Goal: Use online tool/utility

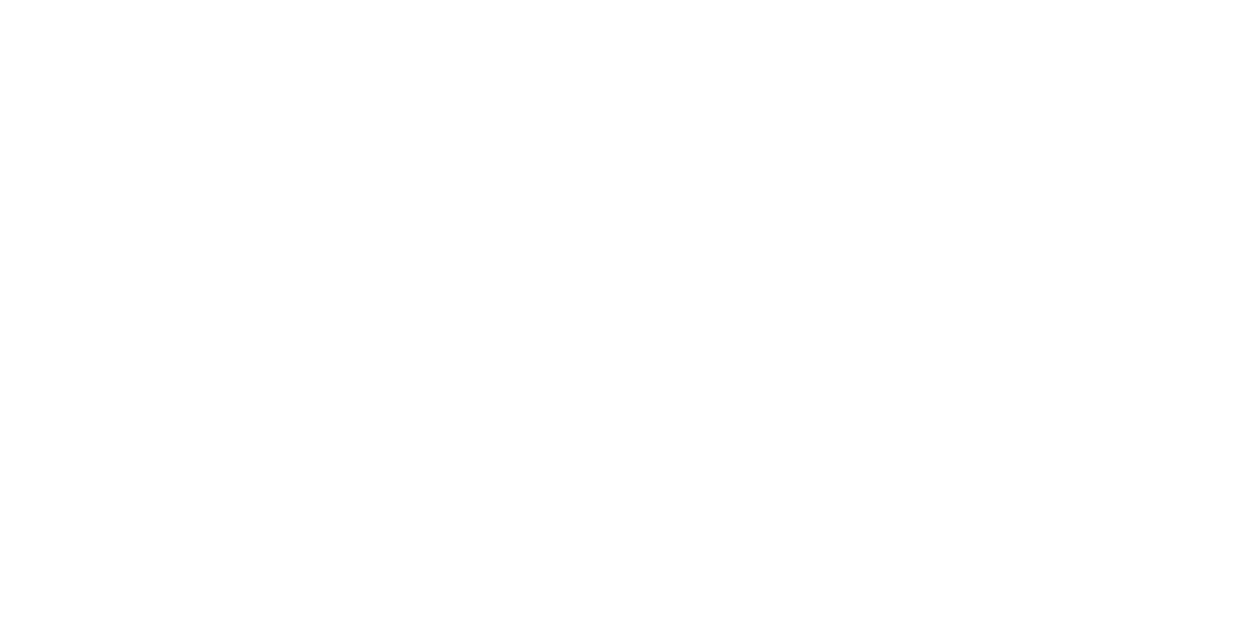
click at [1027, 17] on body at bounding box center [621, 321] width 1242 height 642
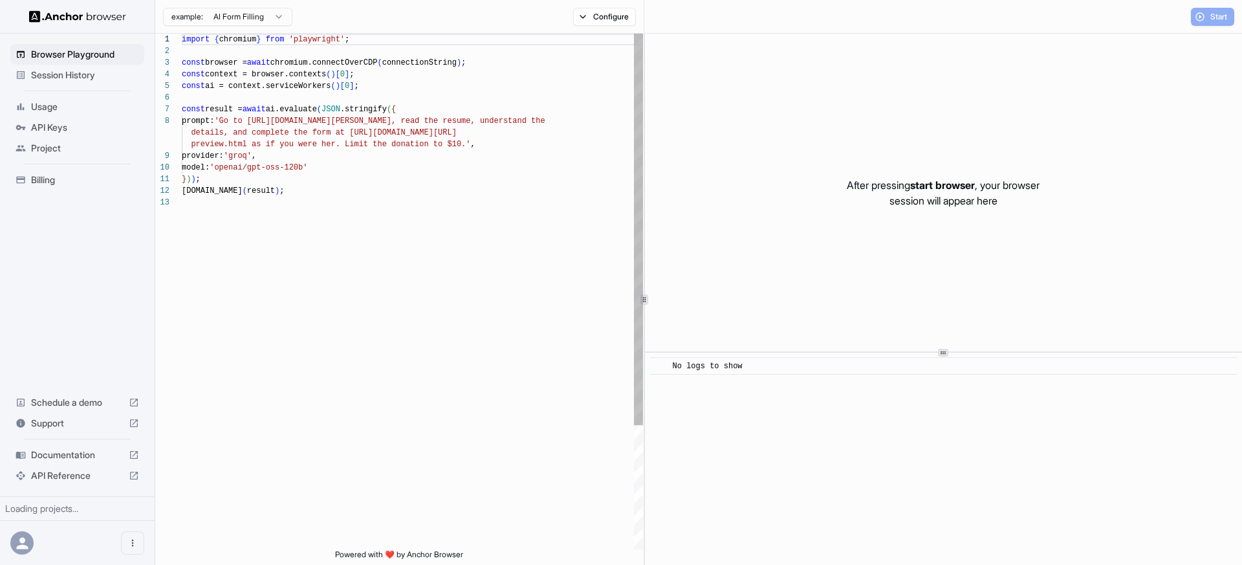
scroll to position [93, 0]
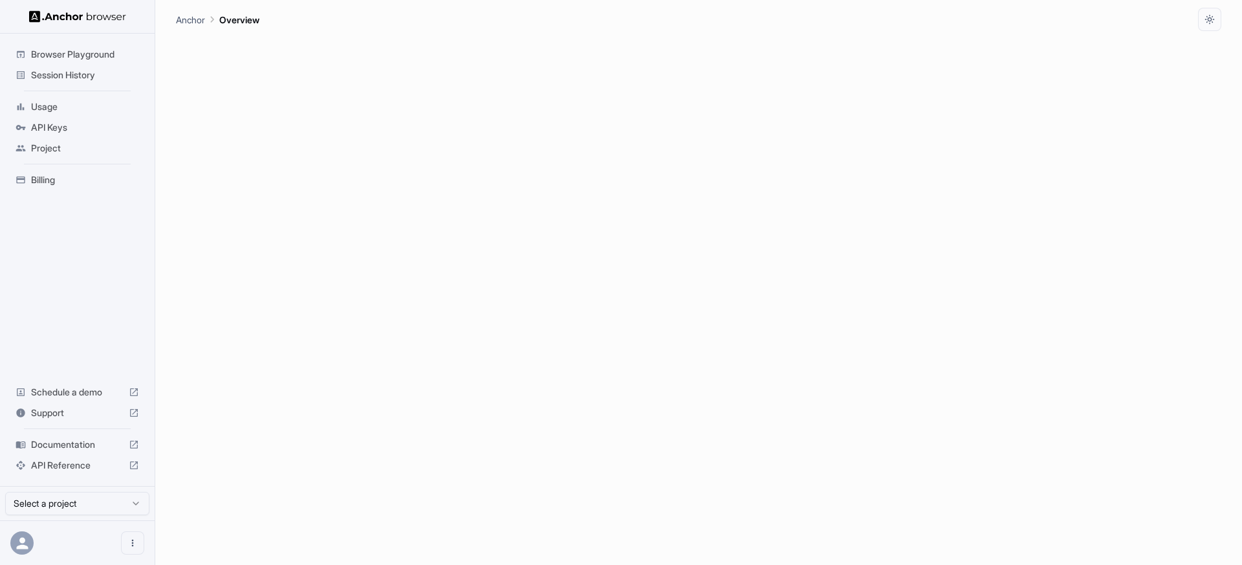
click at [79, 55] on span "Browser Playground" at bounding box center [85, 54] width 108 height 13
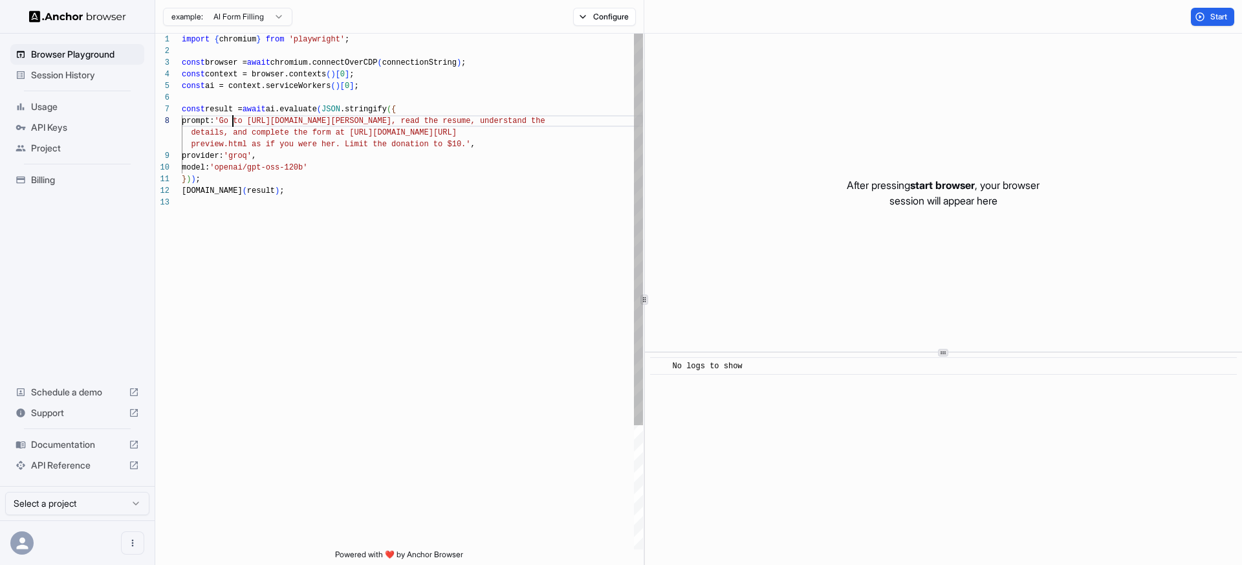
scroll to position [81, 0]
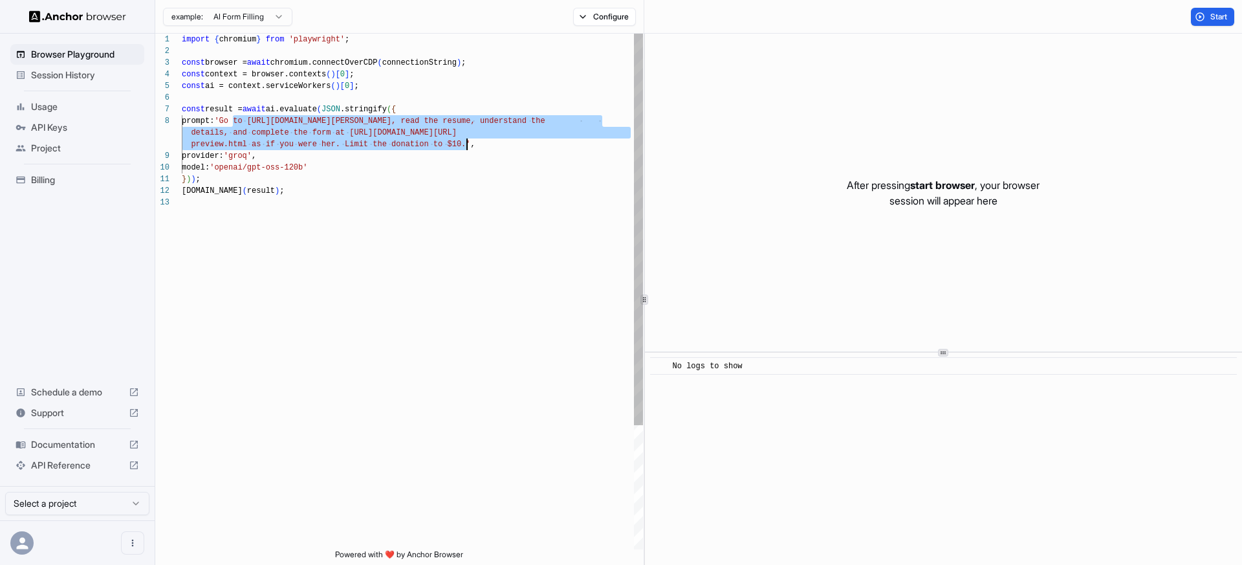
drag, startPoint x: 232, startPoint y: 118, endPoint x: 465, endPoint y: 140, distance: 233.9
click at [465, 140] on div "import { chromium } from 'playwright' ; const browser = await chromium.connectO…" at bounding box center [412, 373] width 461 height 678
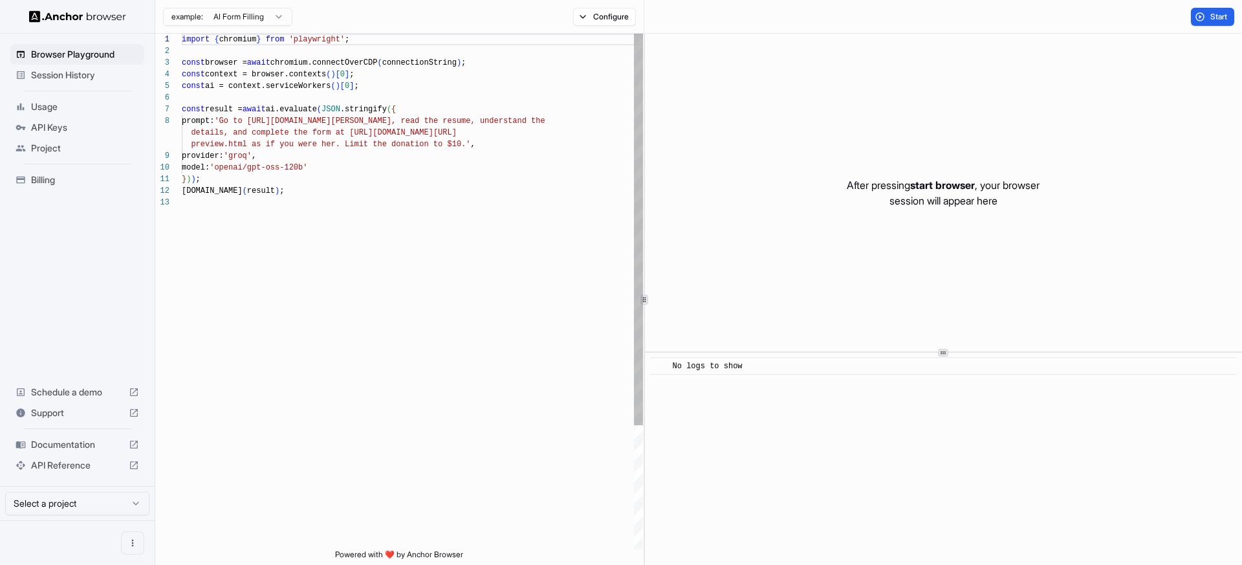
scroll to position [93, 0]
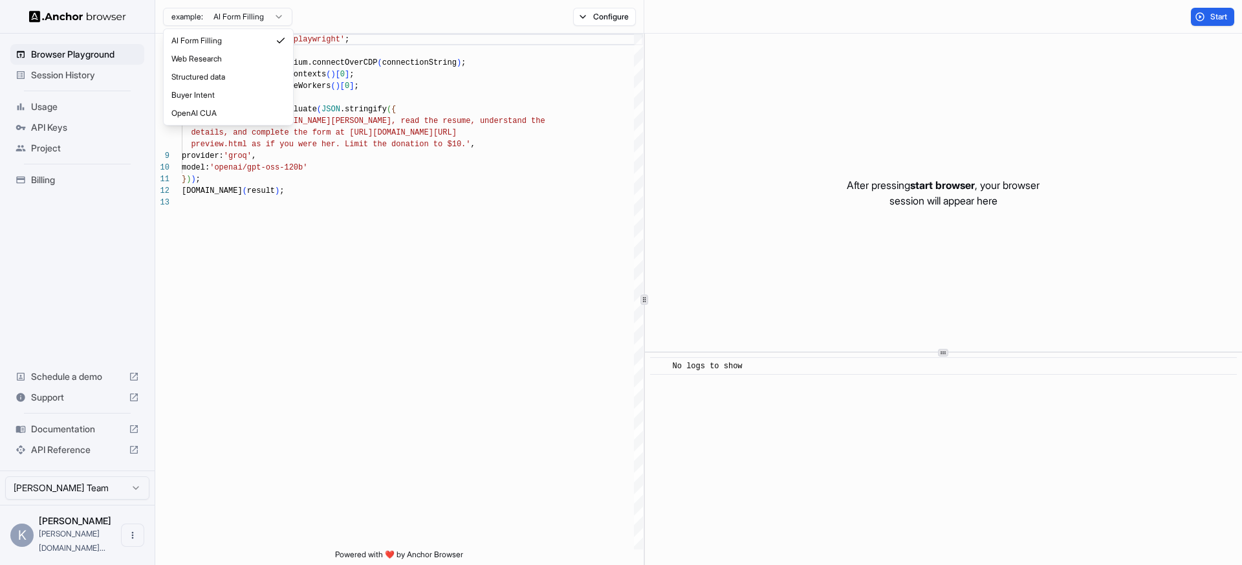
click at [259, 17] on html "Browser Playground Session History Usage API Keys Project Billing Schedule a de…" at bounding box center [621, 282] width 1242 height 565
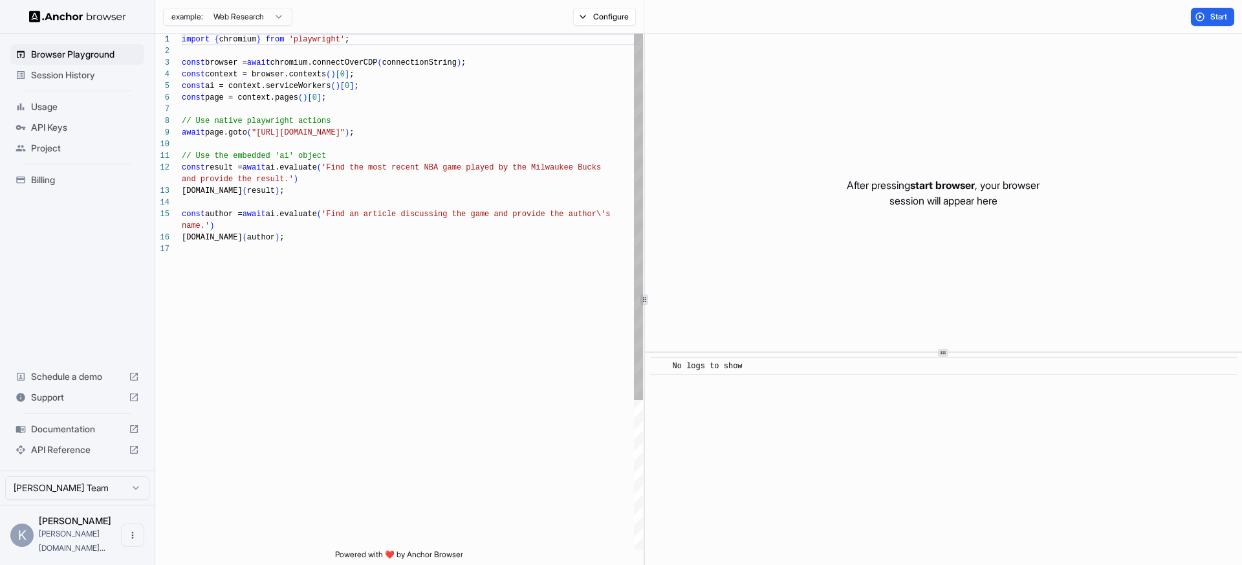
scroll to position [116, 0]
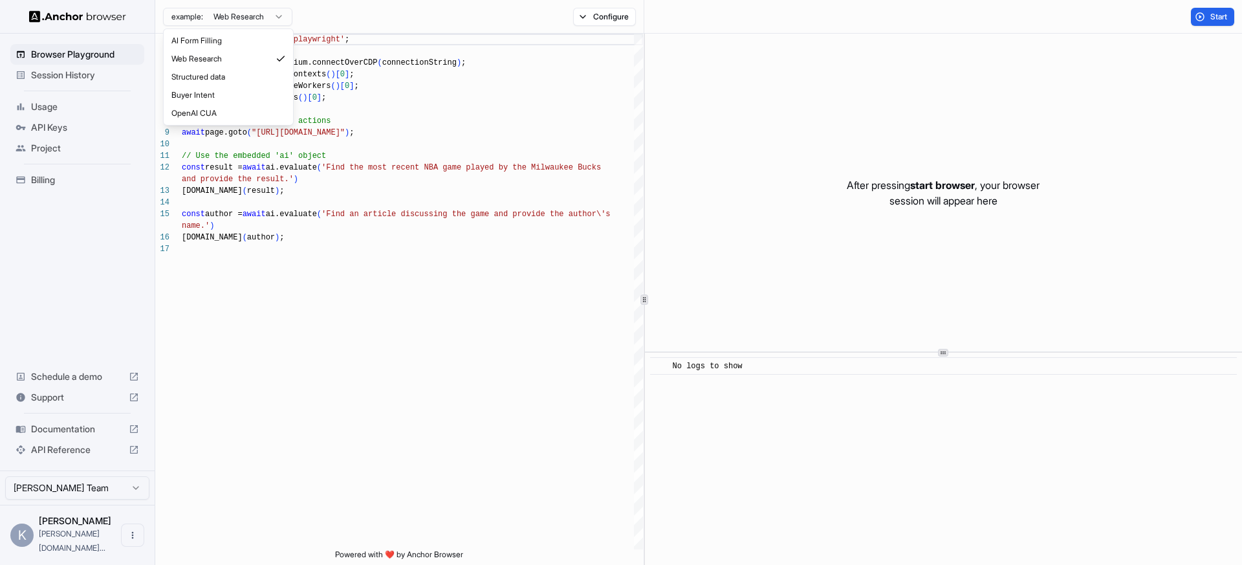
click at [210, 16] on html "Browser Playground Session History Usage API Keys Project Billing Schedule a de…" at bounding box center [621, 282] width 1242 height 565
type textarea "**********"
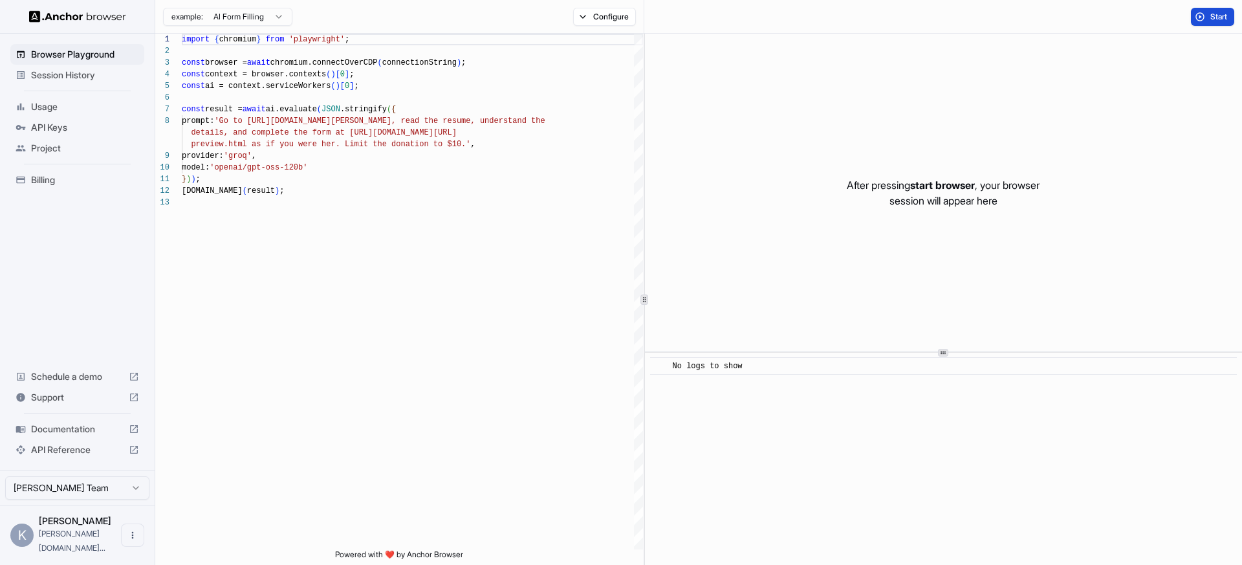
click at [1220, 16] on span "Start" at bounding box center [1219, 17] width 18 height 10
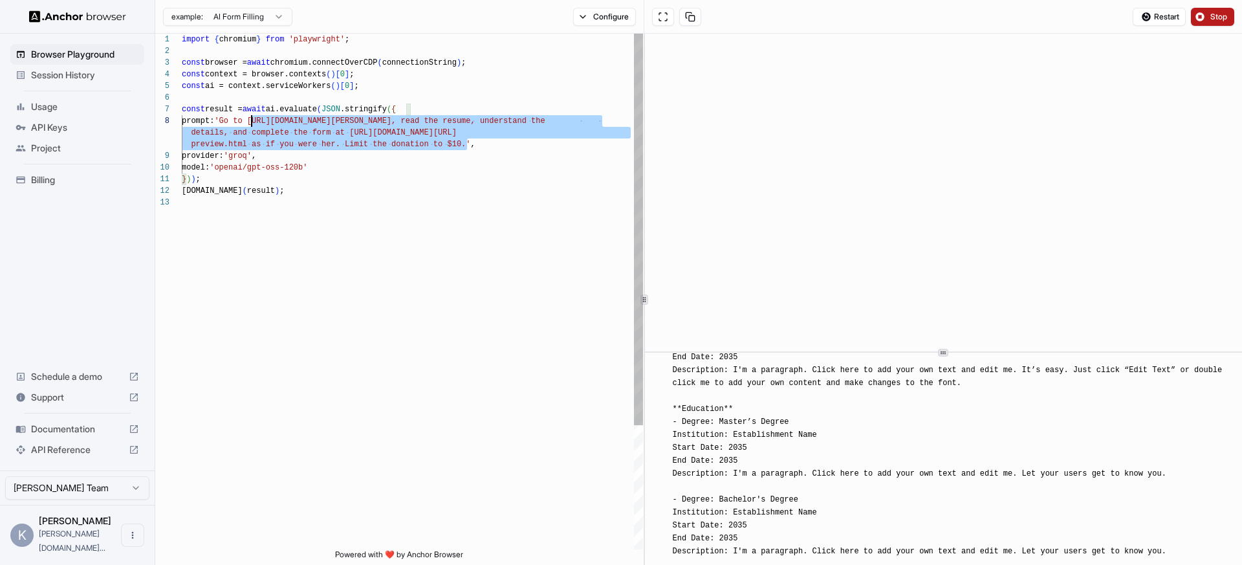
scroll to position [81, 0]
drag, startPoint x: 466, startPoint y: 145, endPoint x: 233, endPoint y: 118, distance: 235.1
click at [233, 118] on div "import { chromium } from 'playwright' ; const browser = await chromium.connectO…" at bounding box center [412, 373] width 461 height 678
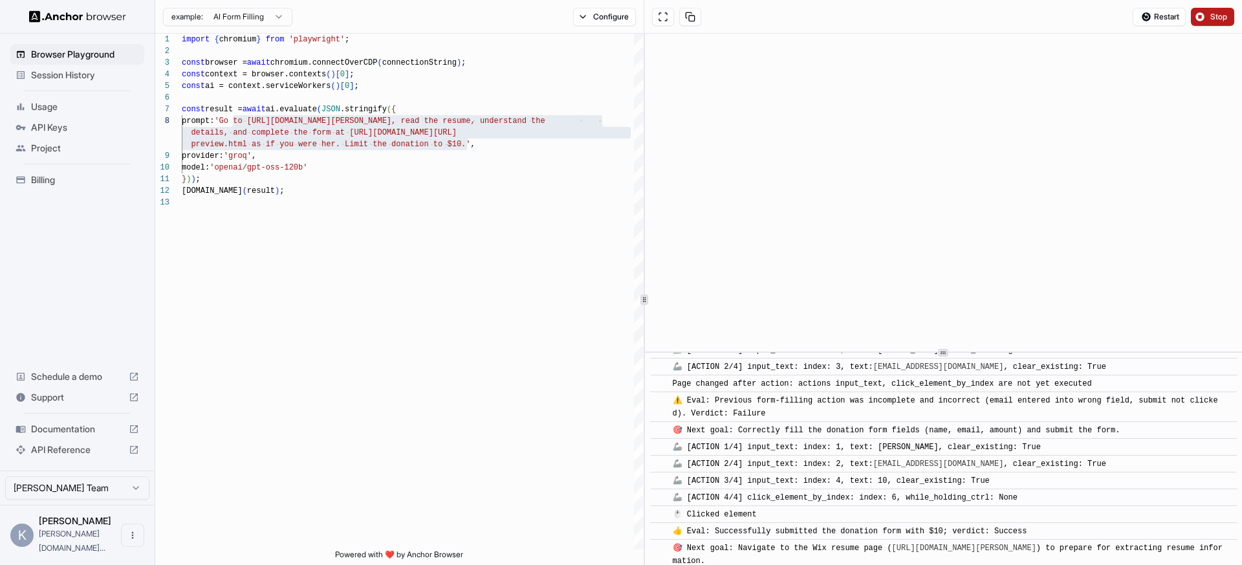
scroll to position [0, 0]
